Goal: Information Seeking & Learning: Understand process/instructions

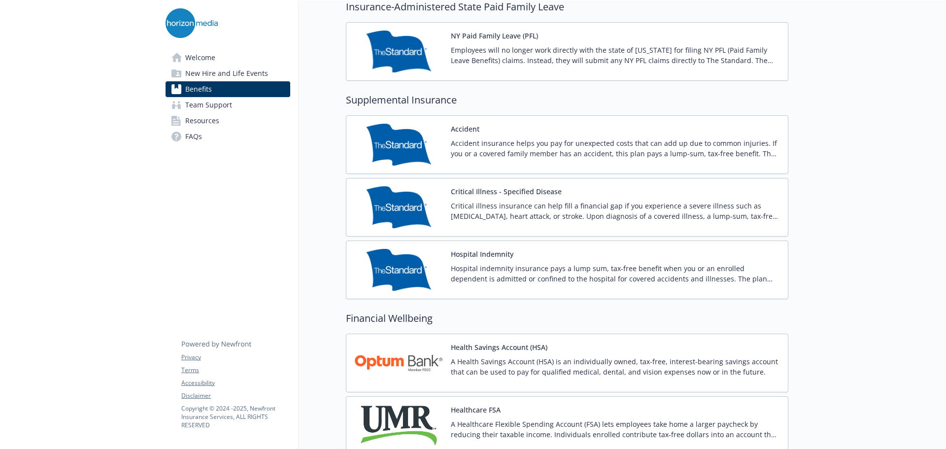
scroll to position [1331, 0]
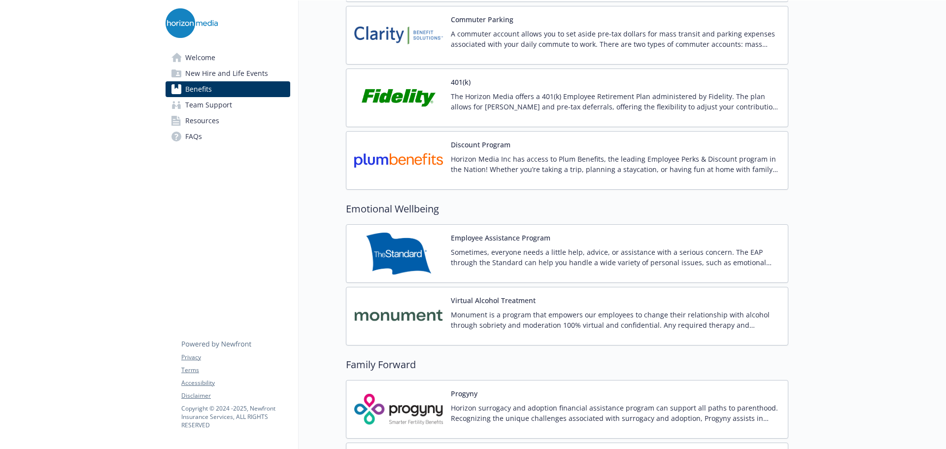
click at [457, 162] on p "Horizon Media Inc has access to Plum Benefits, the leading Employee Perks & Dis…" at bounding box center [615, 164] width 329 height 21
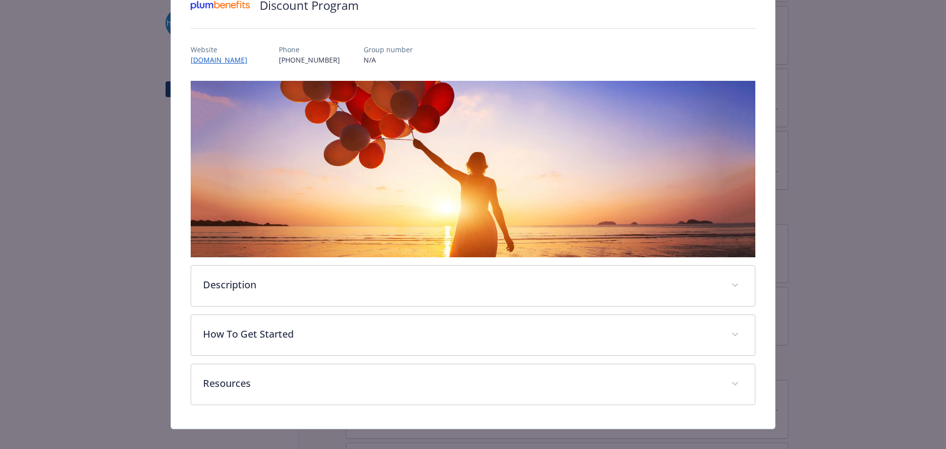
scroll to position [96, 0]
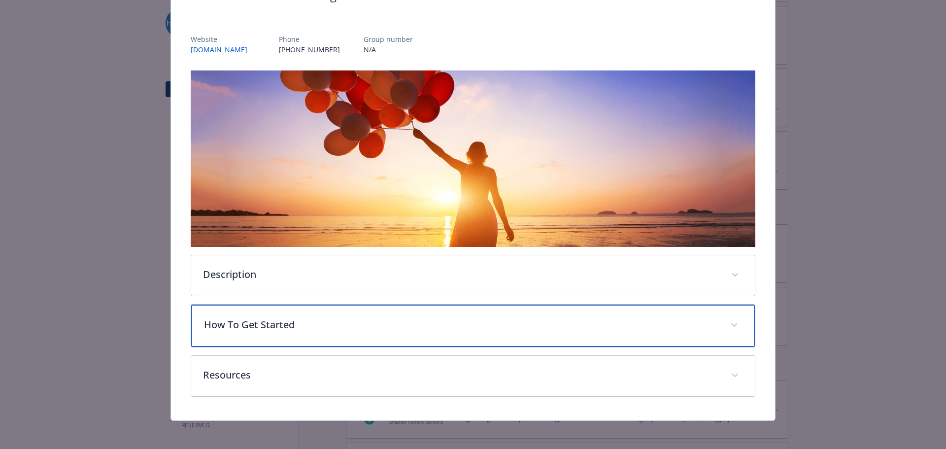
click at [612, 322] on p "How To Get Started" at bounding box center [461, 324] width 515 height 15
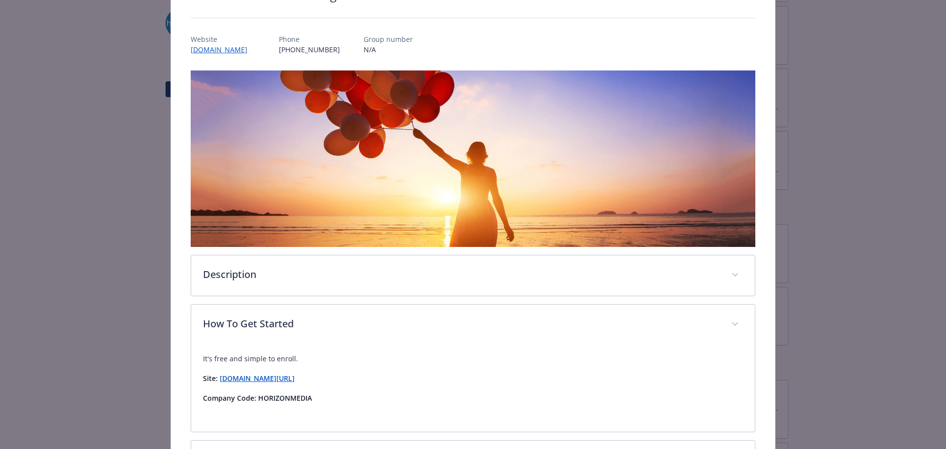
click at [279, 396] on strong "Company Code: HORIZONMEDIA" at bounding box center [257, 397] width 109 height 9
click at [320, 410] on div "It's free and simple to enroll. Site: [DOMAIN_NAME][URL] Company Code: HORIZONM…" at bounding box center [473, 382] width 541 height 75
drag, startPoint x: 312, startPoint y: 397, endPoint x: 257, endPoint y: 401, distance: 54.9
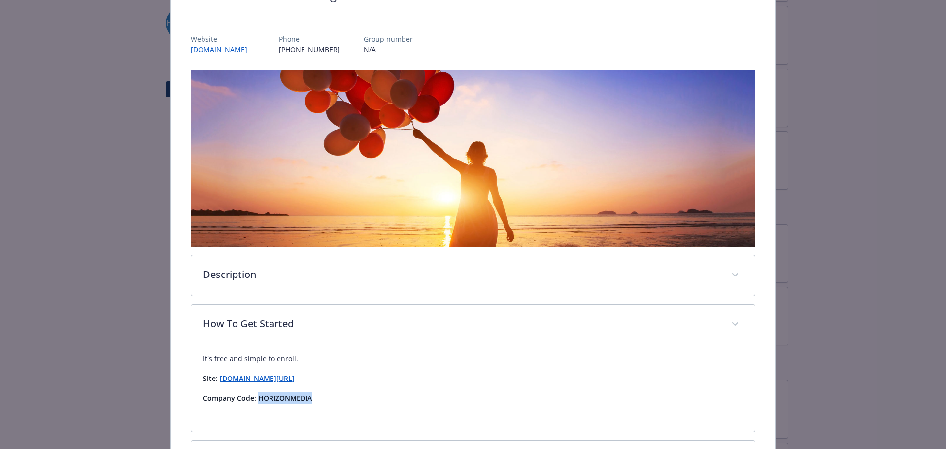
click at [257, 401] on p "Company Code: HORIZONMEDIA" at bounding box center [473, 398] width 541 height 12
copy strong "HORIZONMEDIA"
click at [244, 380] on strong "[DOMAIN_NAME][URL]" at bounding box center [257, 378] width 75 height 9
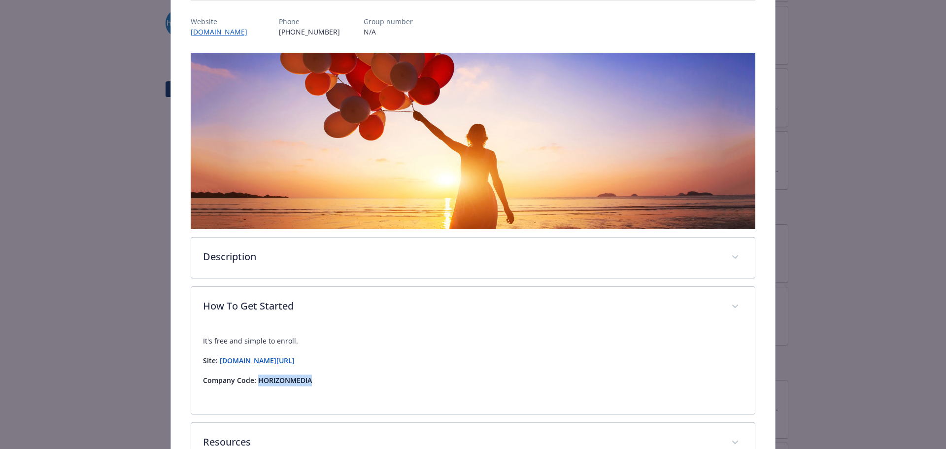
scroll to position [0, 0]
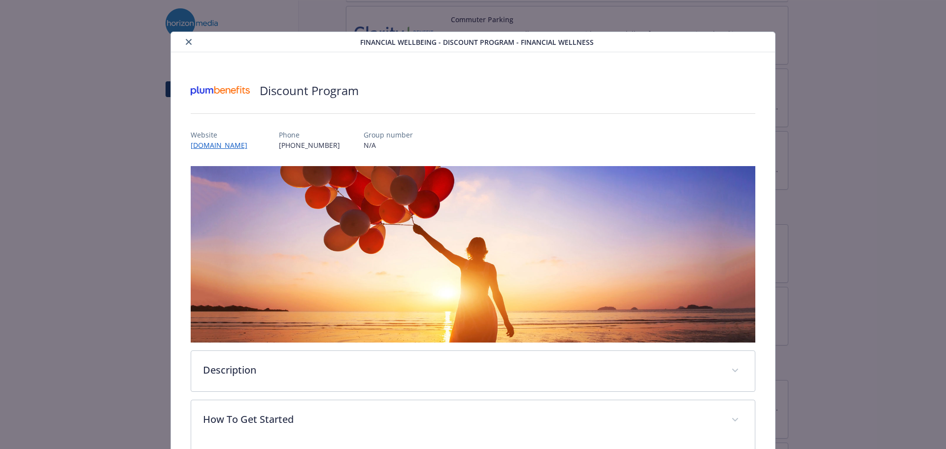
click at [186, 42] on icon "close" at bounding box center [189, 42] width 6 height 6
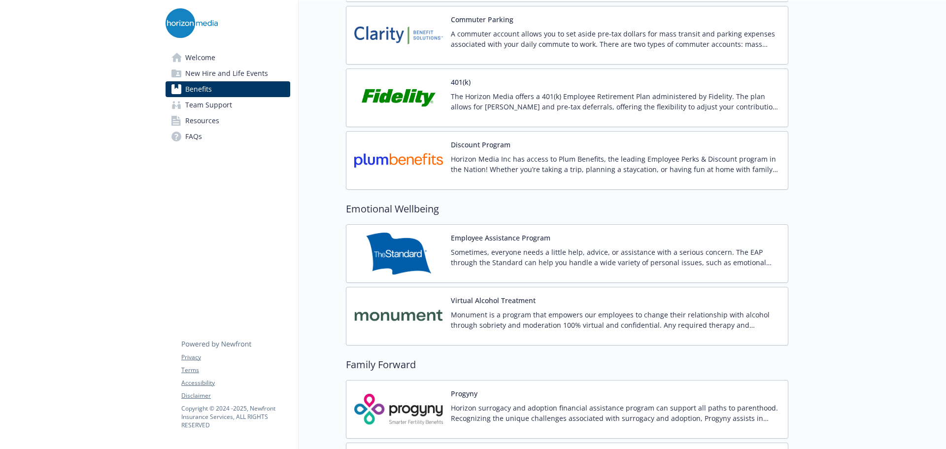
click at [437, 165] on img at bounding box center [398, 161] width 89 height 42
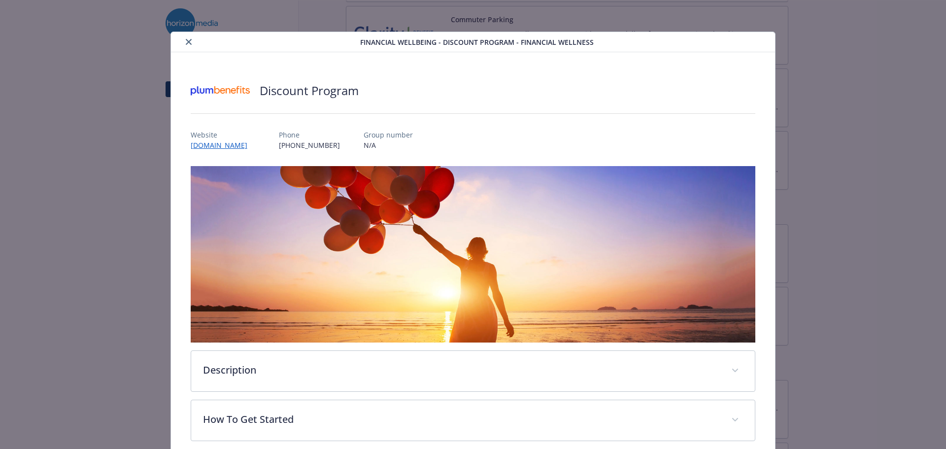
scroll to position [30, 0]
